Goal: Use online tool/utility: Utilize a website feature to perform a specific function

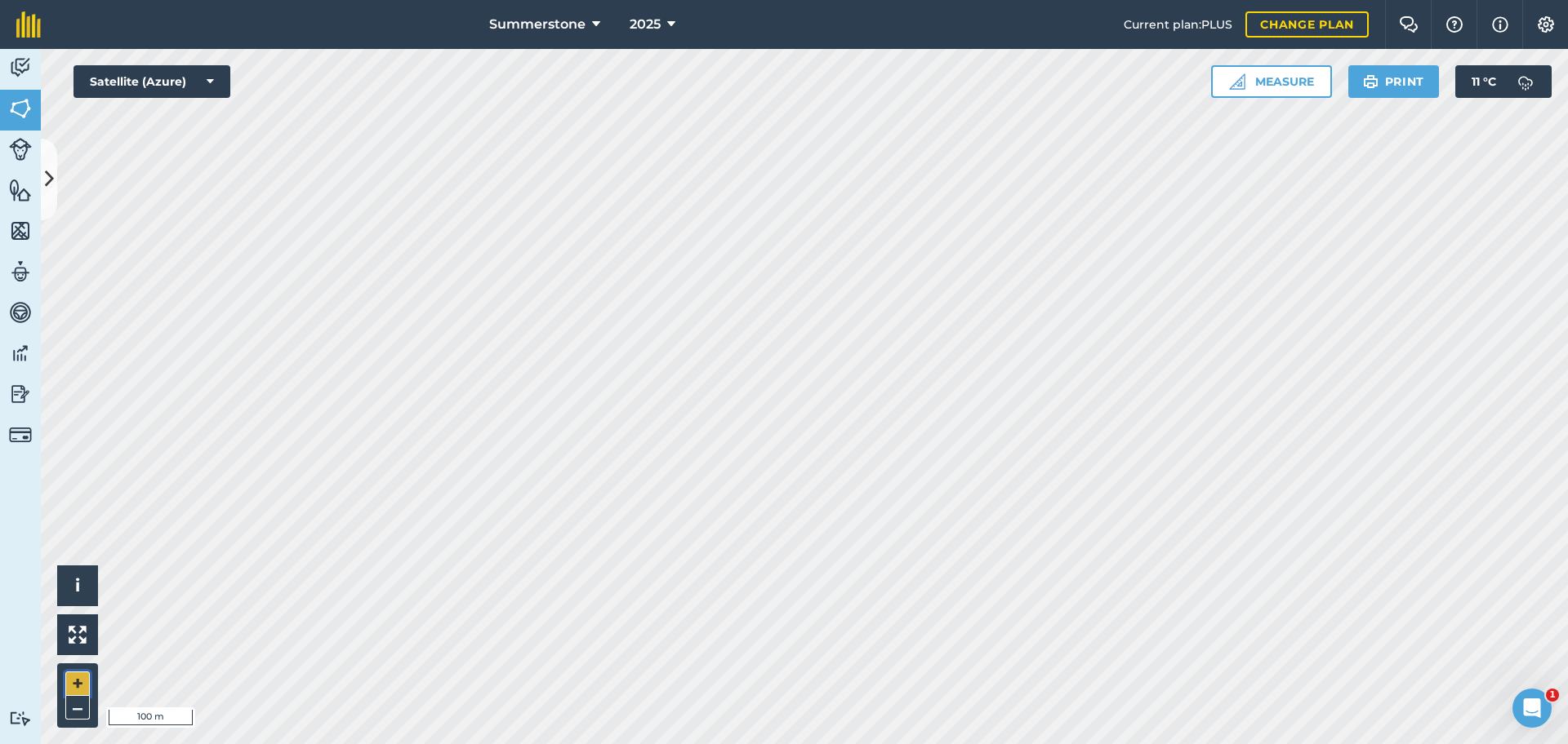
click at [77, 684] on button "+" at bounding box center [77, 684] width 25 height 25
click at [1280, 82] on button "Measure" at bounding box center [1271, 81] width 121 height 33
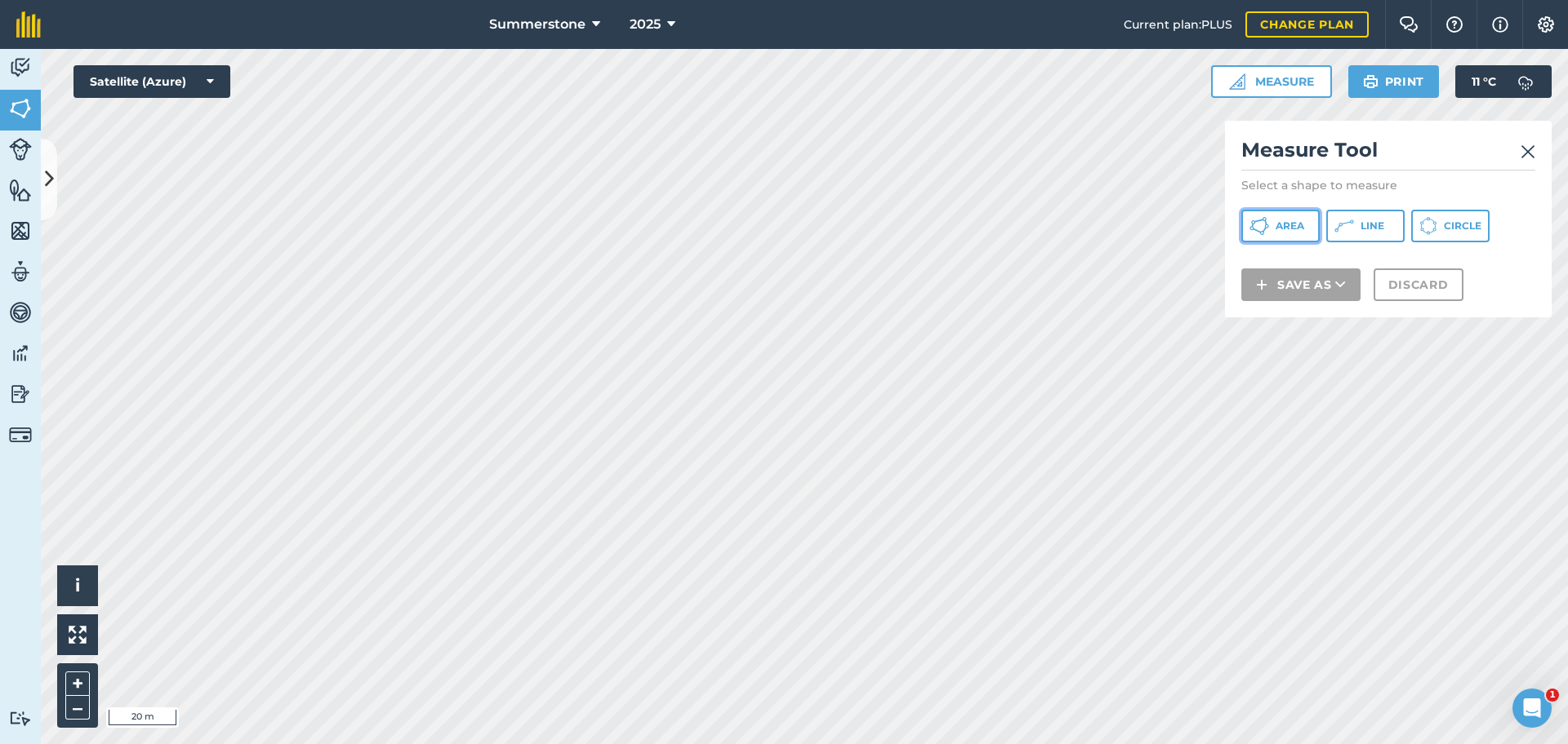
click at [1278, 228] on span "Area" at bounding box center [1290, 226] width 29 height 13
click at [1529, 153] on img at bounding box center [1528, 152] width 15 height 20
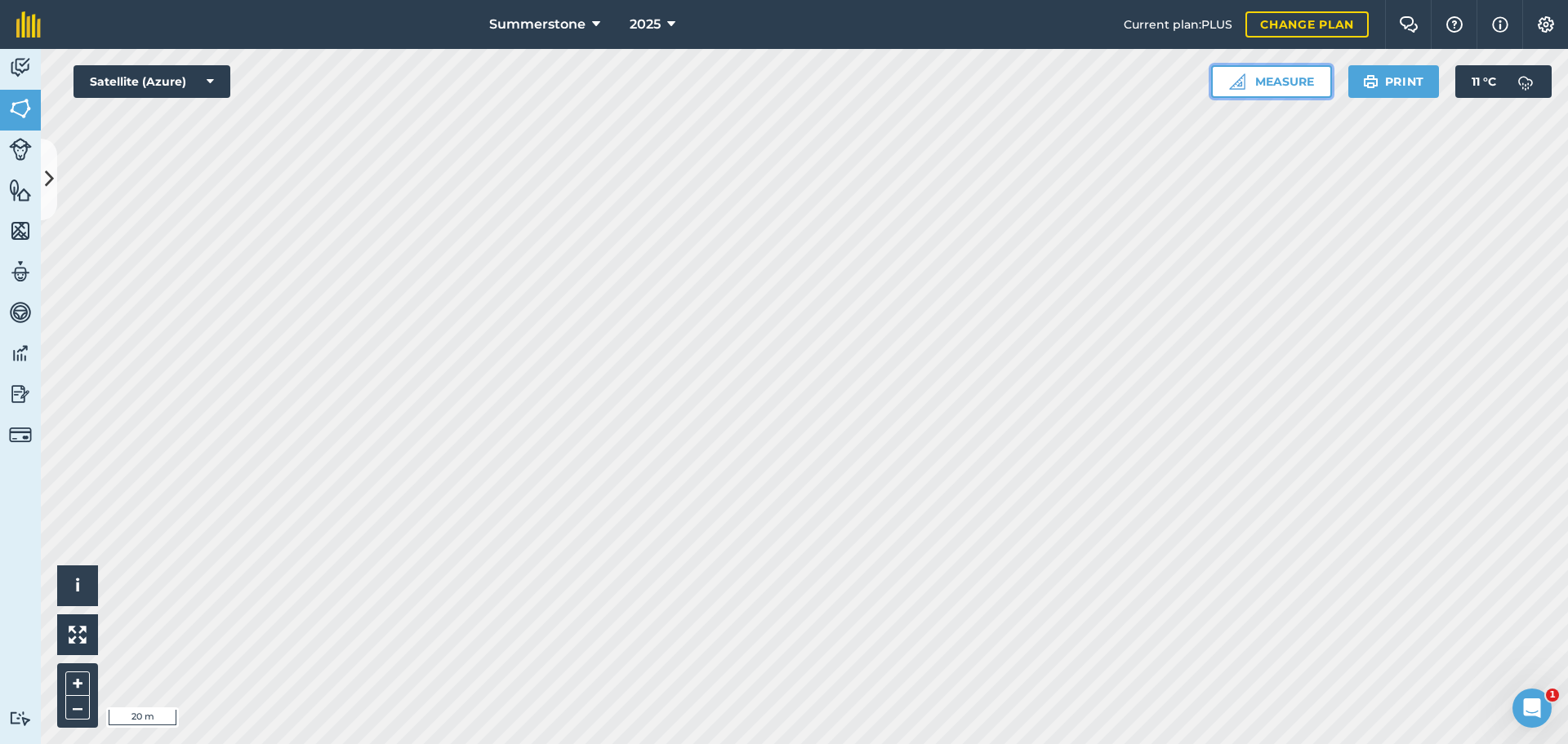
click at [1286, 81] on button "Measure" at bounding box center [1271, 81] width 121 height 33
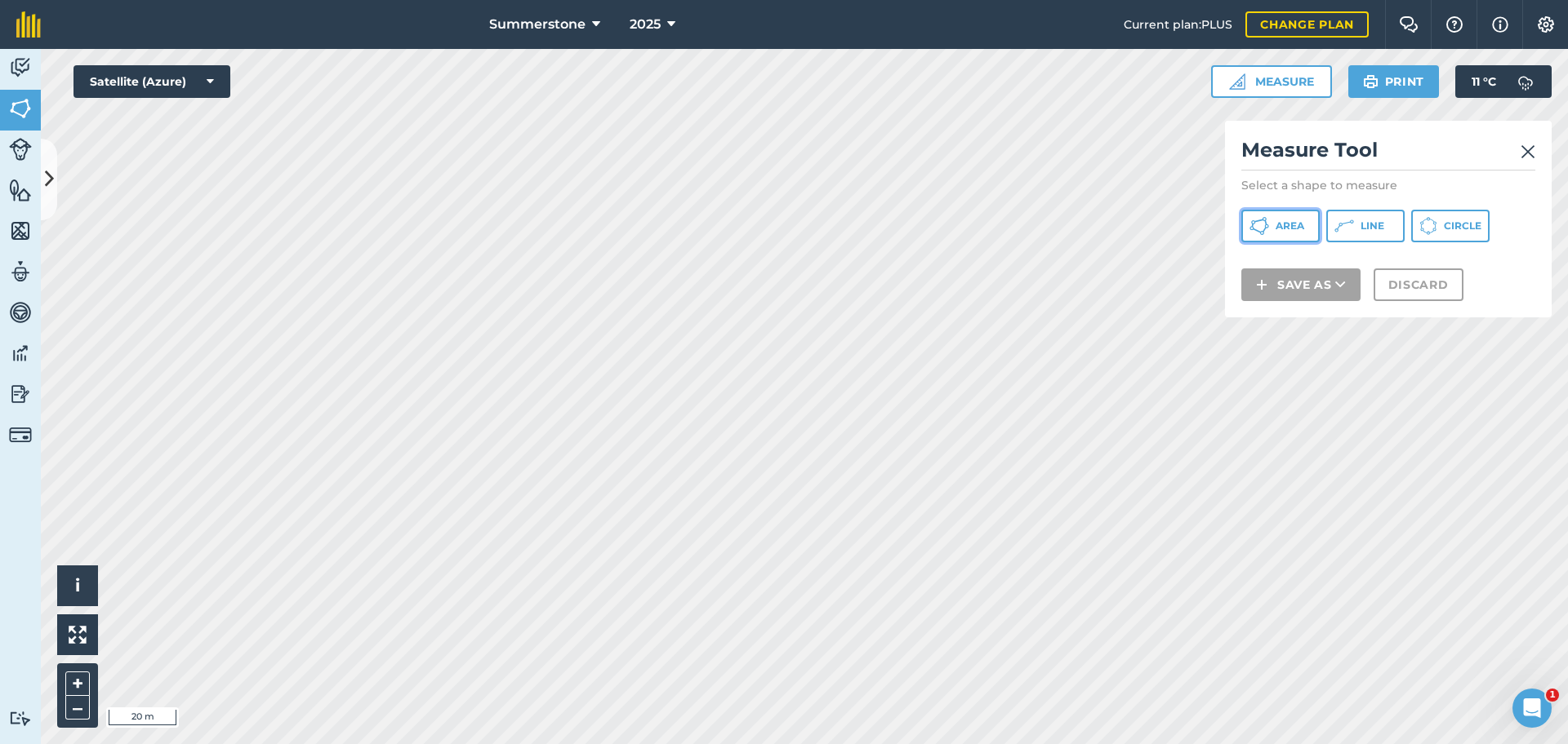
click at [1262, 223] on icon at bounding box center [1259, 226] width 20 height 20
click at [1521, 146] on img at bounding box center [1528, 152] width 15 height 20
